Goal: Task Accomplishment & Management: Manage account settings

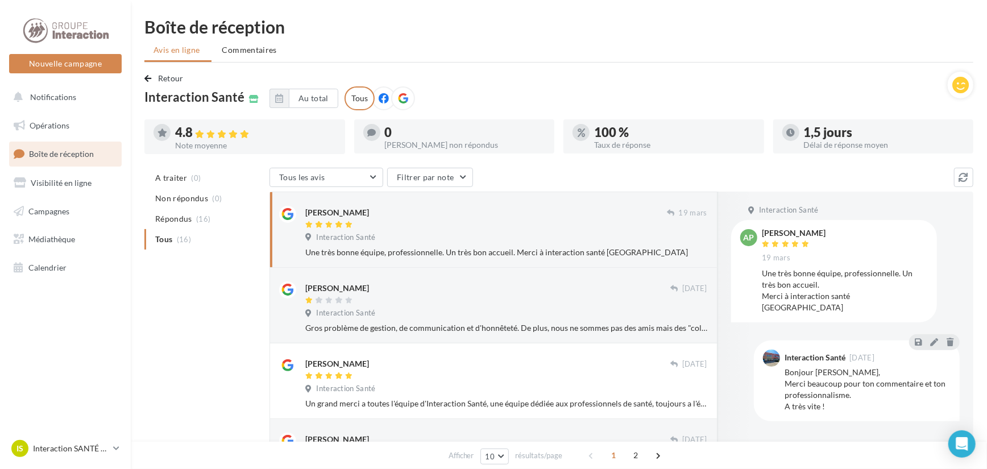
drag, startPoint x: 284, startPoint y: 22, endPoint x: 415, endPoint y: 52, distance: 135.1
click at [388, 34] on div "Boîte de réception" at bounding box center [558, 26] width 829 height 17
drag, startPoint x: 309, startPoint y: 51, endPoint x: 131, endPoint y: 24, distance: 179.9
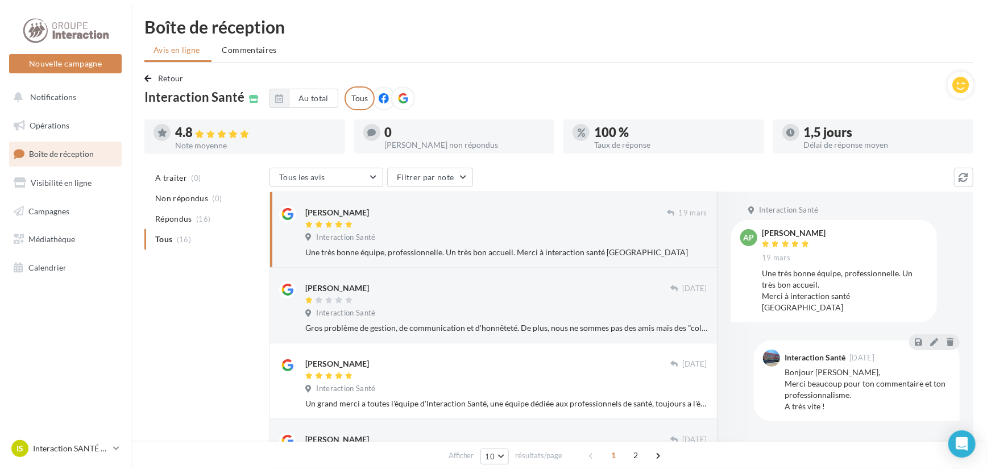
click at [421, 28] on div "Boîte de réception" at bounding box center [558, 26] width 829 height 17
click at [359, 34] on div "Boîte de réception" at bounding box center [558, 26] width 829 height 17
